Goal: Navigation & Orientation: Find specific page/section

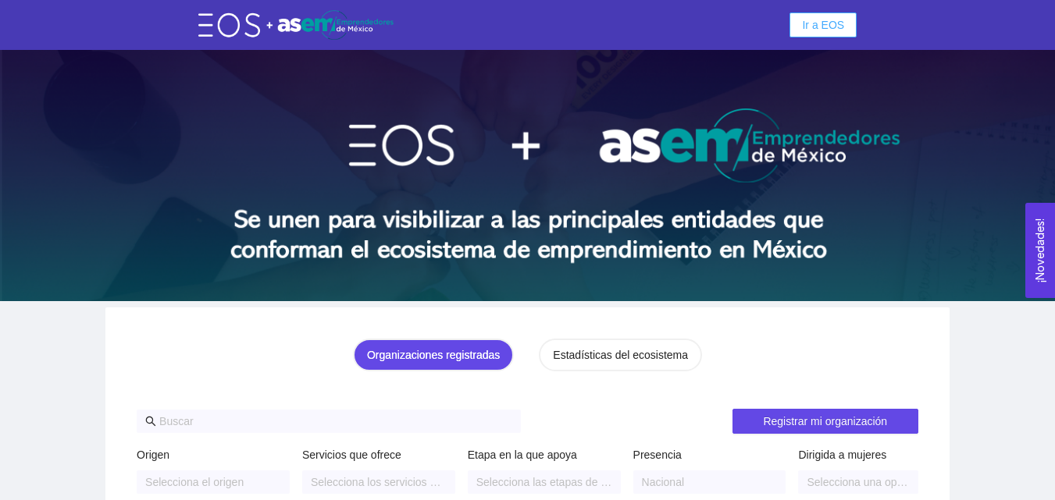
click at [835, 31] on span "Ir a EOS" at bounding box center [823, 24] width 42 height 17
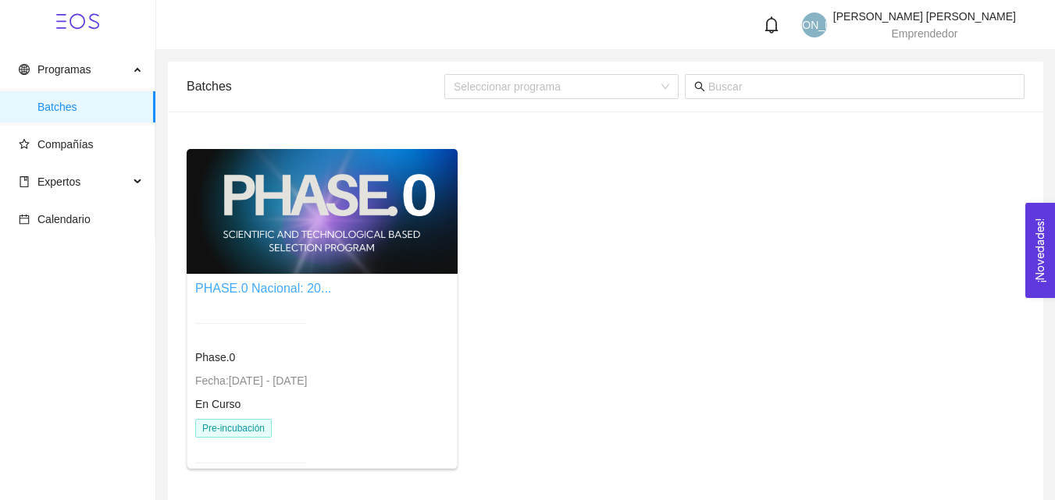
click at [232, 283] on link "PHASE.0 Nacional: 20..." at bounding box center [263, 288] width 136 height 13
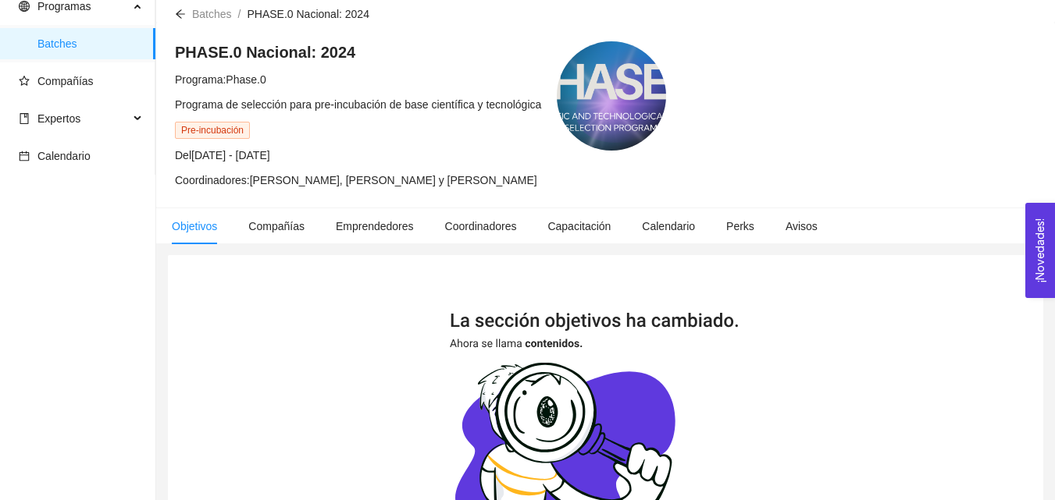
scroll to position [62, 0]
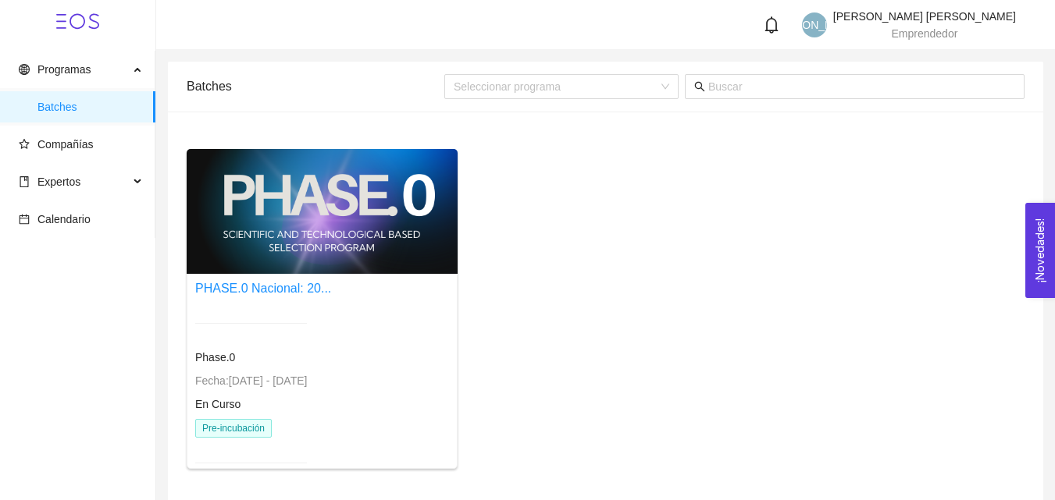
click at [235, 411] on span "En Curso" at bounding box center [217, 404] width 45 height 12
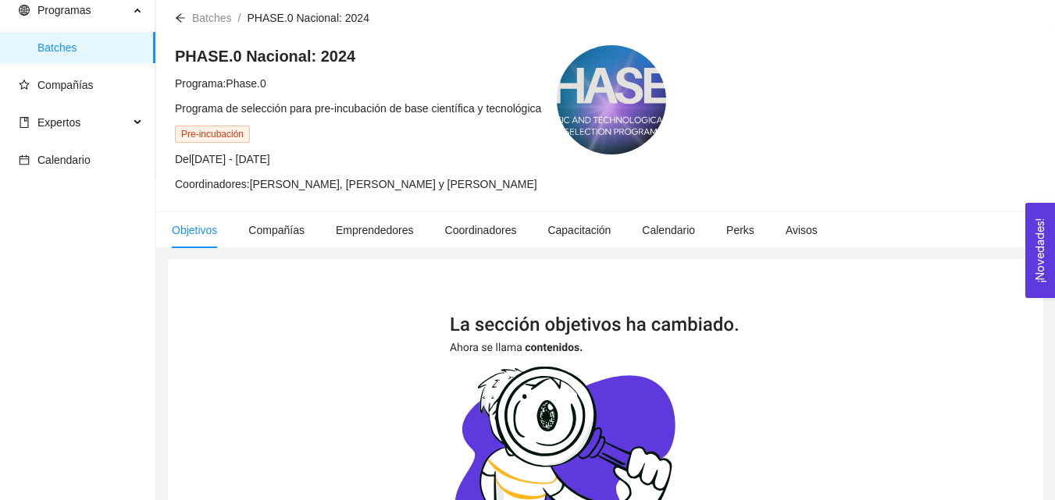
scroll to position [78, 0]
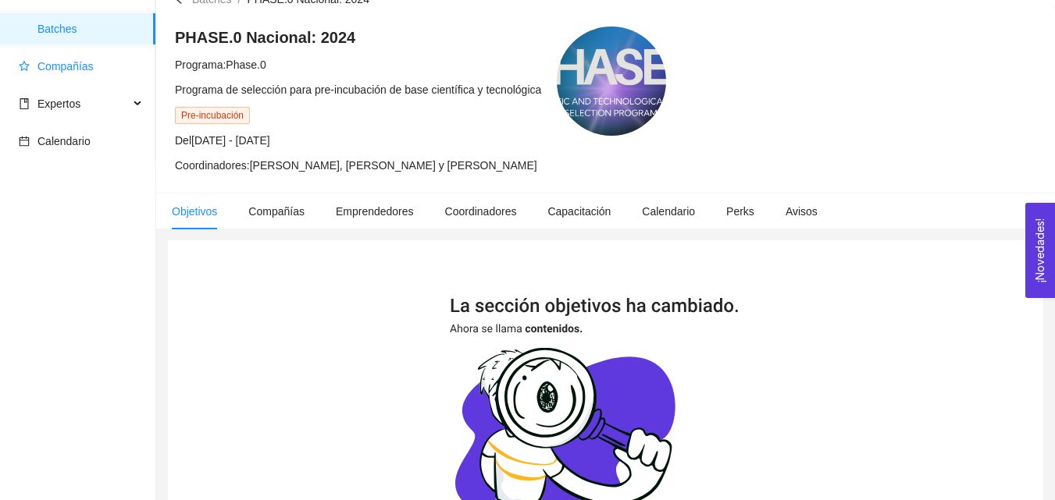
click at [75, 76] on span "Compañías" at bounding box center [81, 66] width 124 height 31
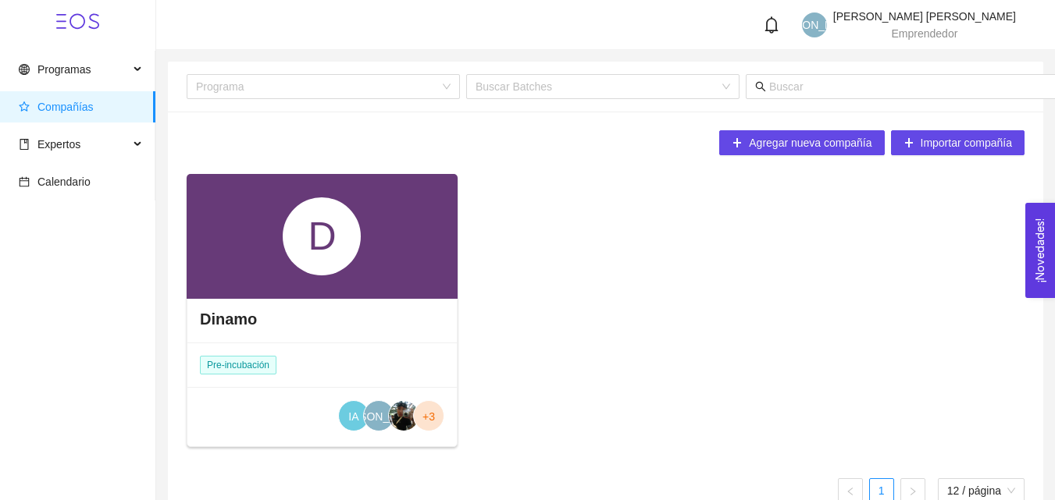
click at [261, 326] on div "Dinamo" at bounding box center [321, 319] width 269 height 47
click at [233, 317] on h4 "Dinamo" at bounding box center [228, 319] width 57 height 22
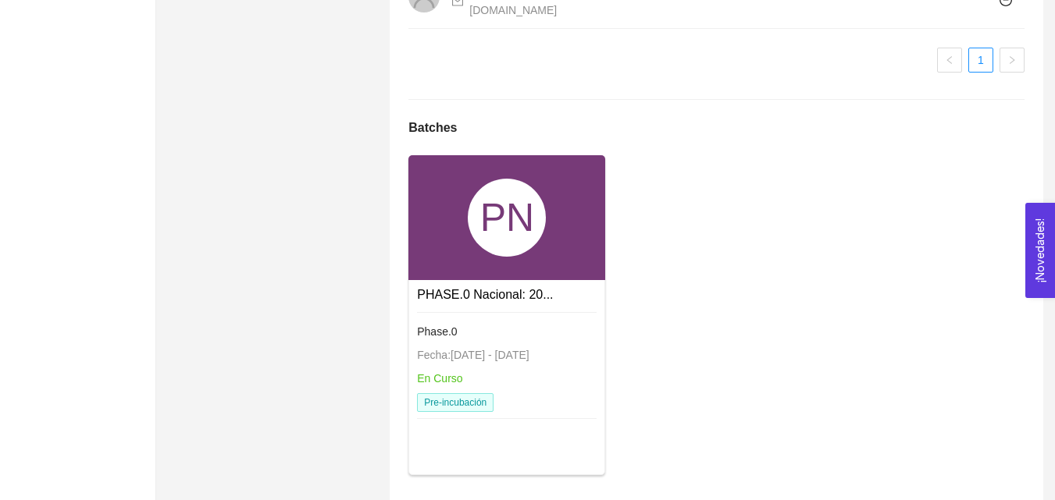
scroll to position [1410, 0]
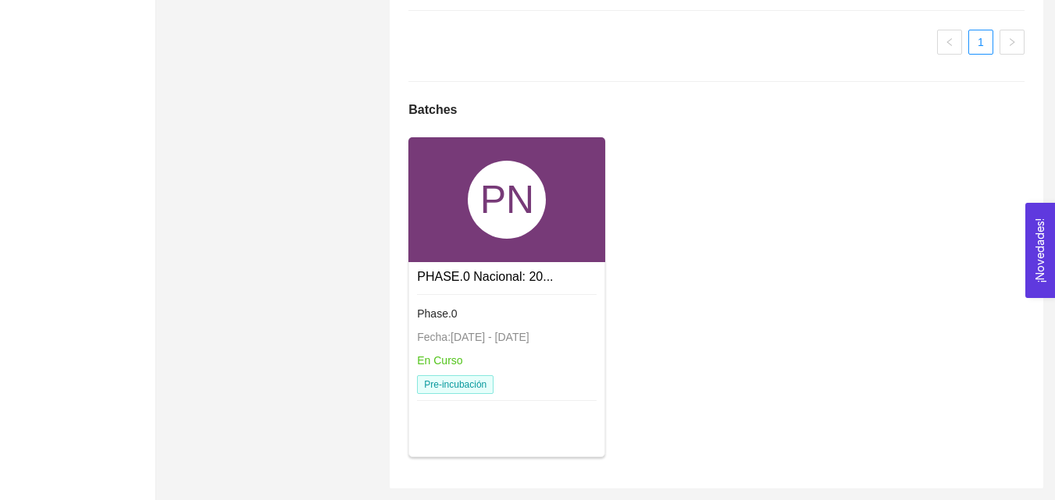
click at [454, 277] on link "PHASE.0 Nacional: 20..." at bounding box center [485, 276] width 136 height 13
